Goal: Task Accomplishment & Management: Use online tool/utility

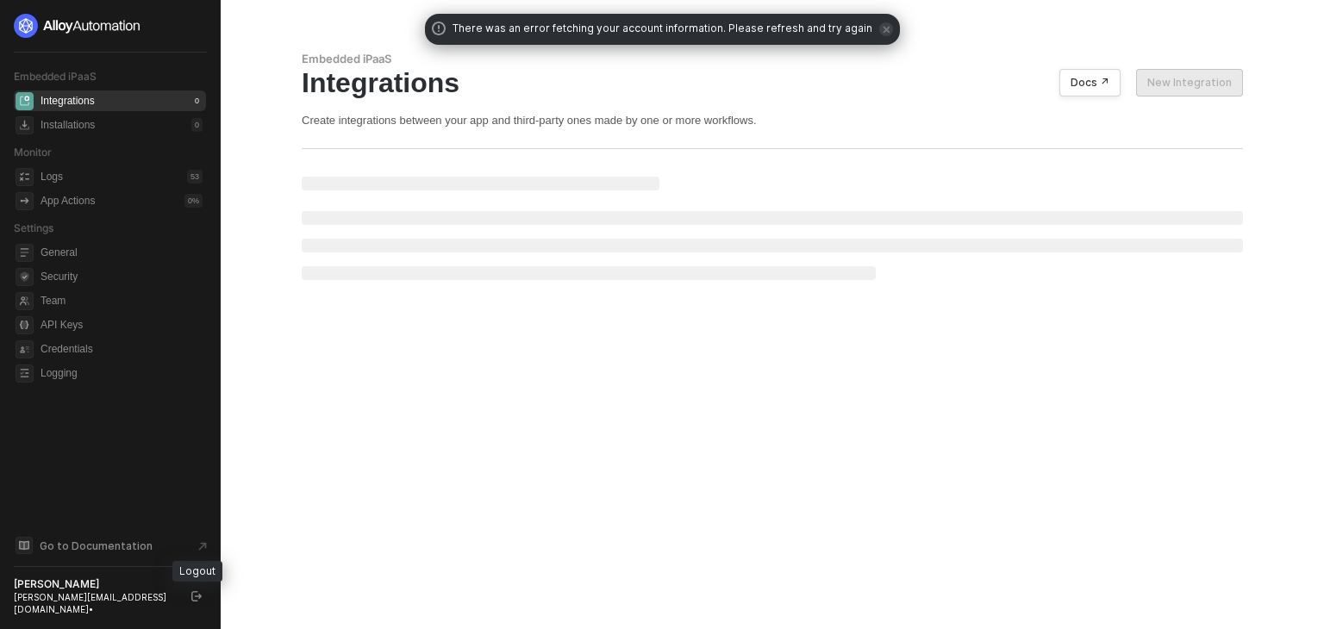
click at [198, 597] on icon "logout" at bounding box center [196, 596] width 10 height 10
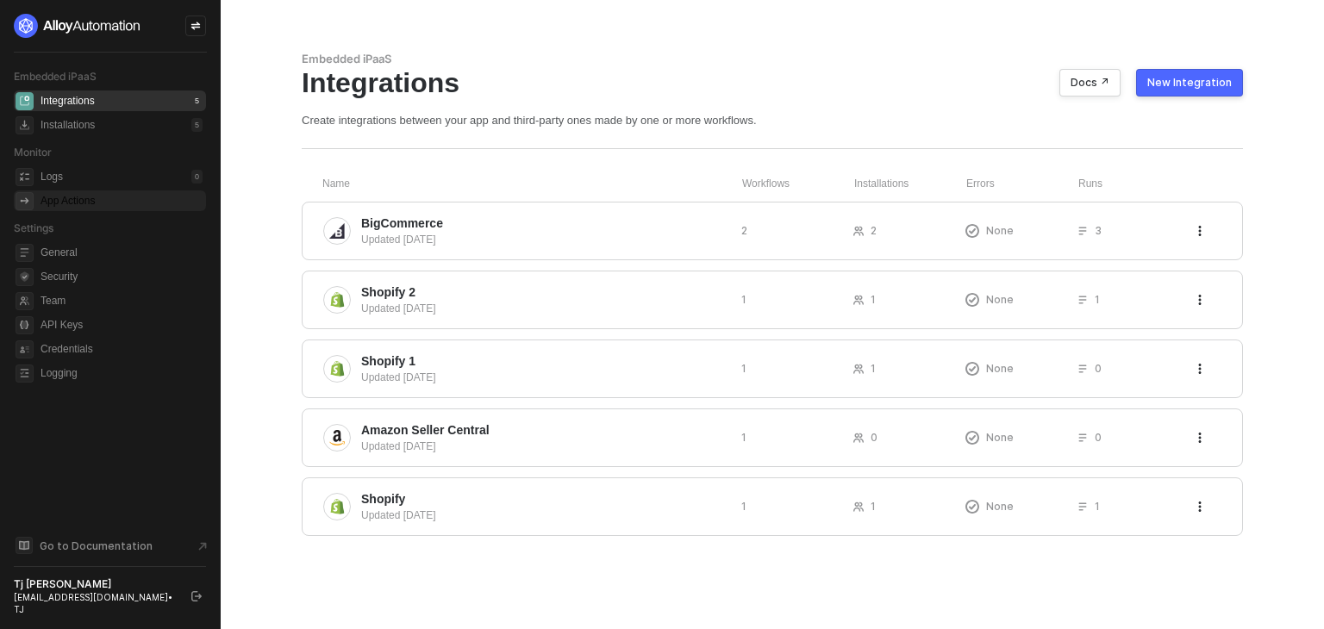
click at [130, 195] on div "App Actions" at bounding box center [122, 200] width 162 height 21
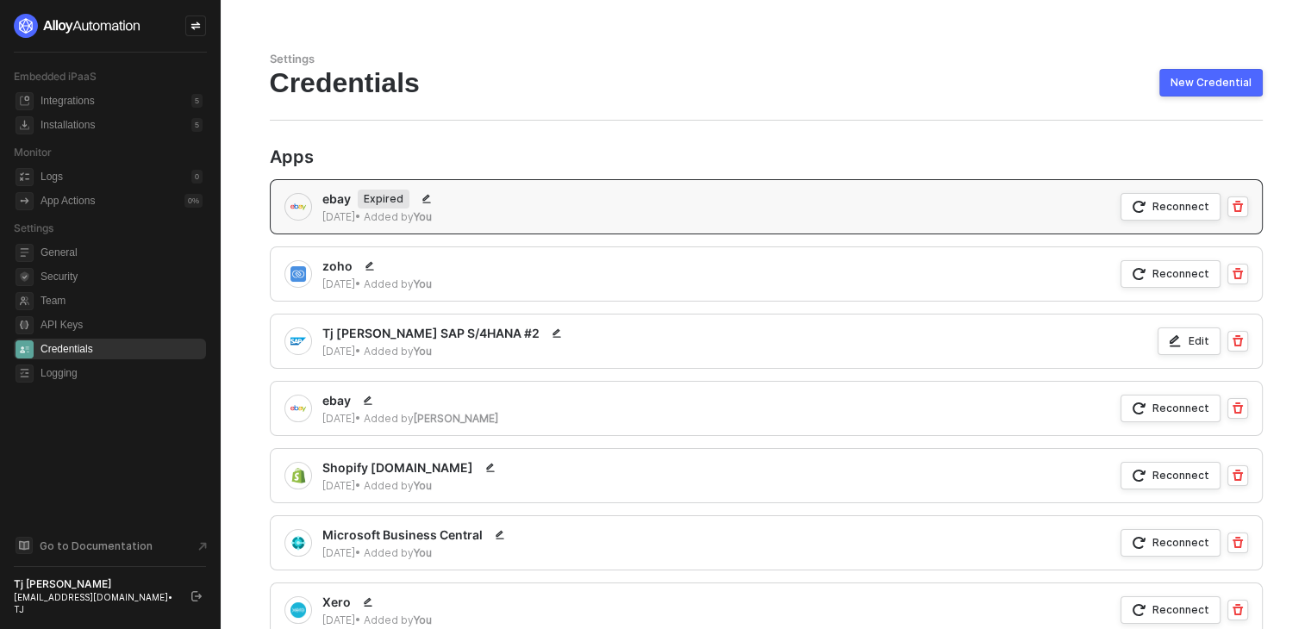
click at [1208, 93] on button "New Credential" at bounding box center [1210, 83] width 103 height 28
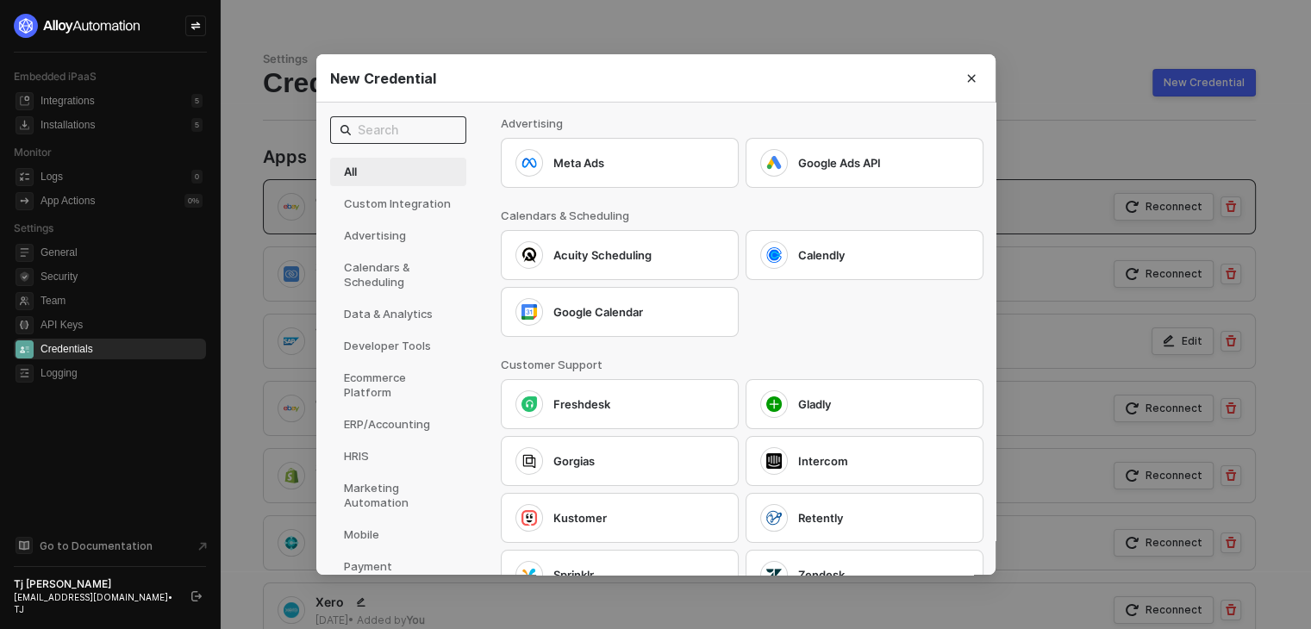
click at [420, 134] on input "text" at bounding box center [407, 130] width 98 height 19
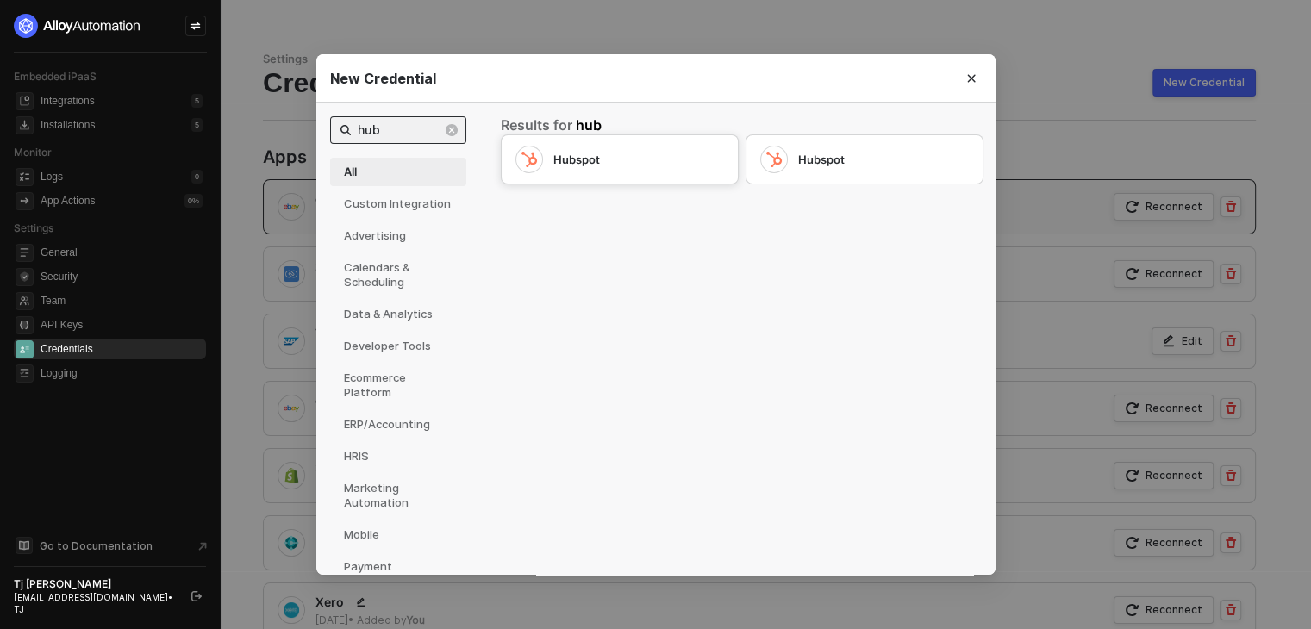
type input "hub"
click at [553, 157] on div "Hubspot" at bounding box center [638, 160] width 171 height 16
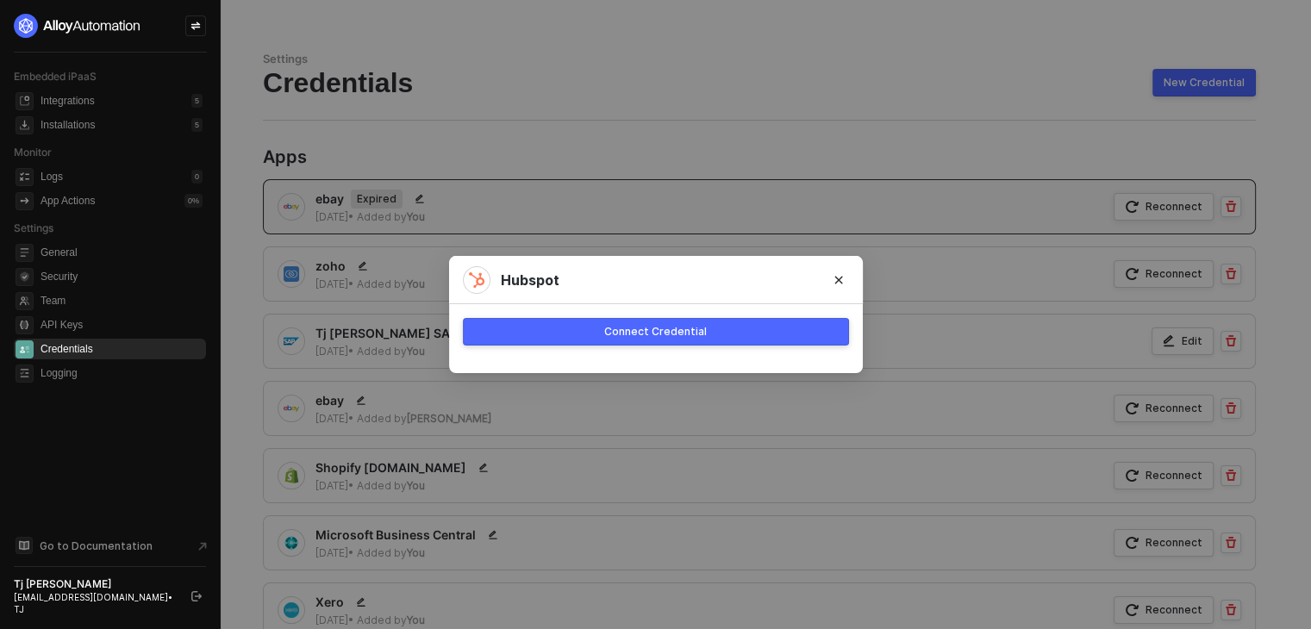
drag, startPoint x: 665, startPoint y: 333, endPoint x: 677, endPoint y: 333, distance: 11.2
click at [670, 333] on div "Connect Credential" at bounding box center [655, 332] width 103 height 14
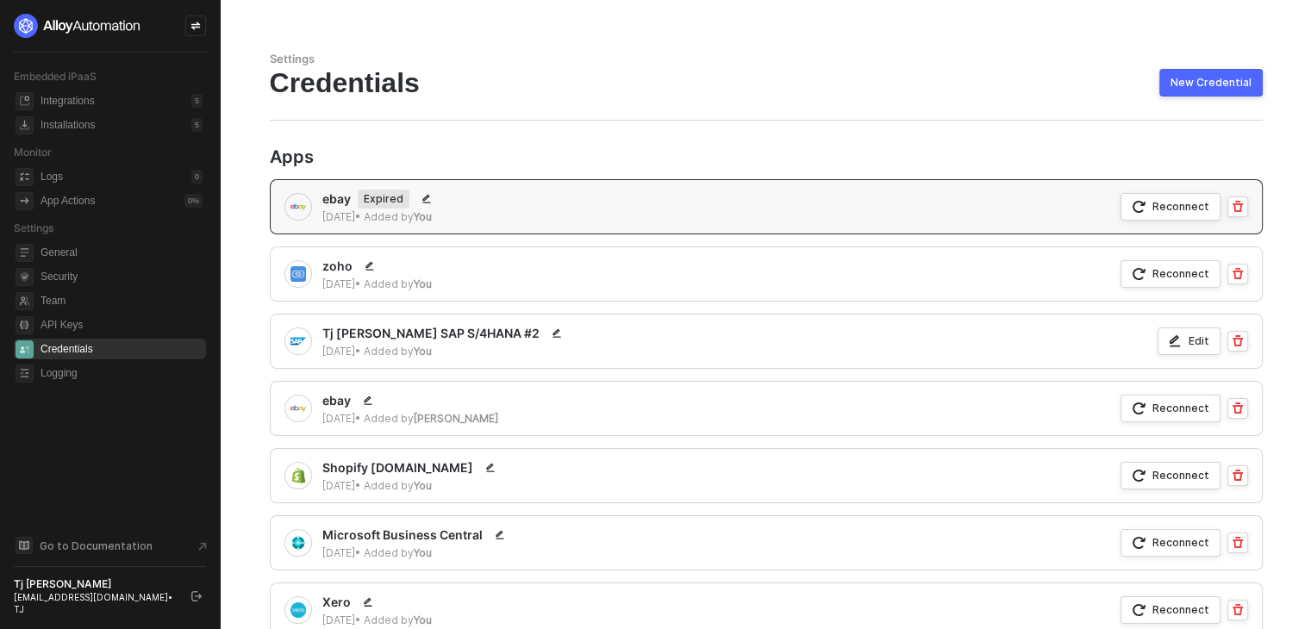
click at [1226, 77] on div "New Credential" at bounding box center [1211, 83] width 81 height 14
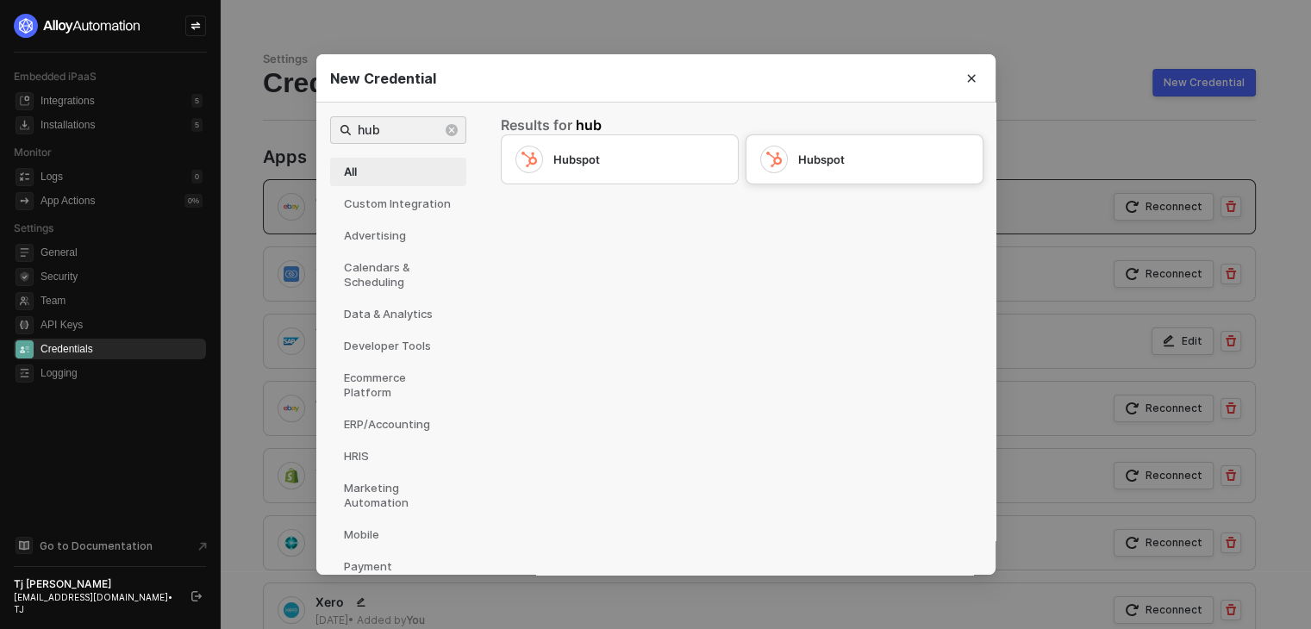
click at [788, 170] on div "Hubspot" at bounding box center [864, 160] width 209 height 28
click at [795, 157] on div "New Credential hub All Custom Integration Advertising Calendars & Scheduling Da…" at bounding box center [655, 314] width 1311 height 629
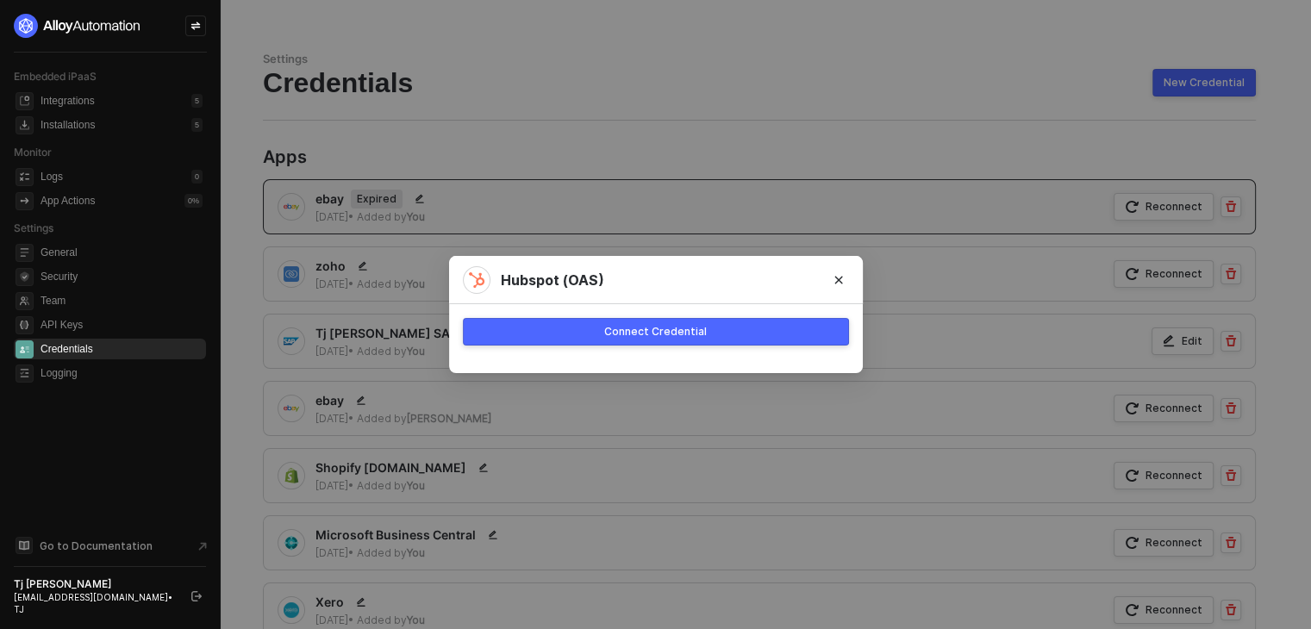
click at [651, 328] on div "Connect Credential" at bounding box center [655, 332] width 103 height 14
